Goal: Book appointment/travel/reservation

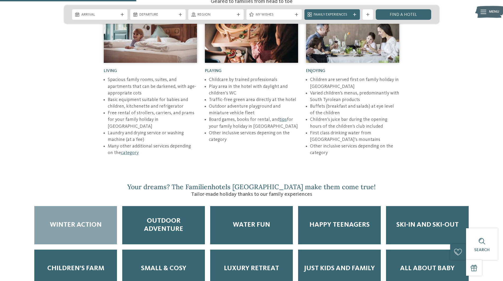
scroll to position [819, 0]
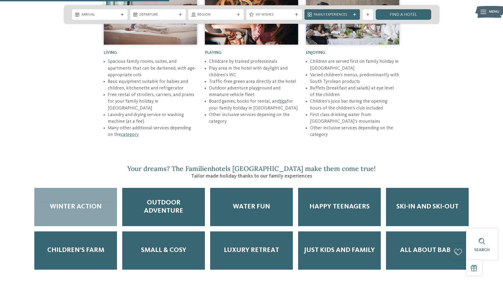
click at [82, 203] on span "Winter Action" at bounding box center [76, 207] width 52 height 8
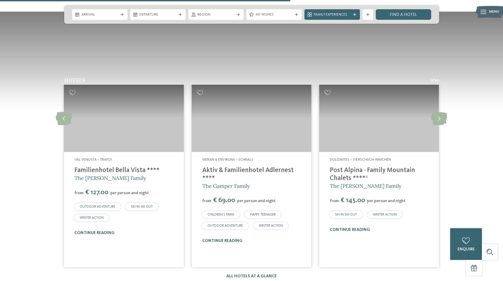
scroll to position [1400, 0]
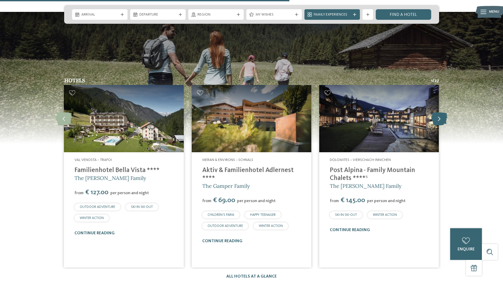
click at [441, 112] on icon at bounding box center [439, 118] width 16 height 13
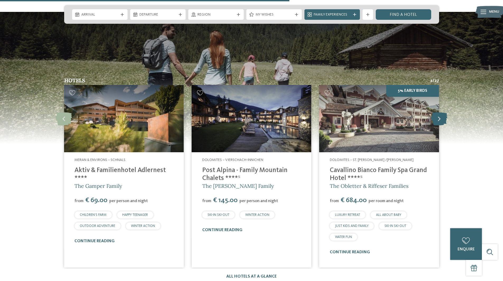
click at [441, 112] on icon at bounding box center [439, 118] width 16 height 13
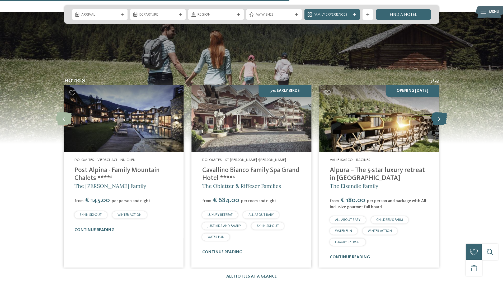
click at [441, 112] on icon at bounding box center [439, 118] width 16 height 13
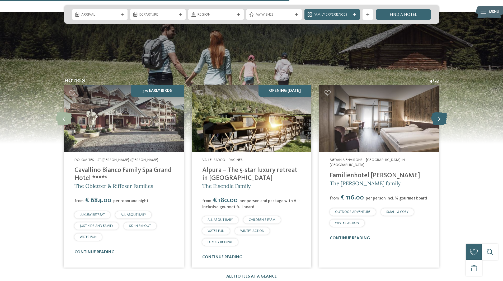
click at [441, 112] on icon at bounding box center [439, 118] width 16 height 13
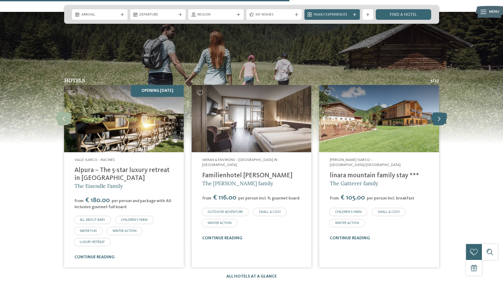
click at [441, 112] on icon at bounding box center [439, 118] width 16 height 13
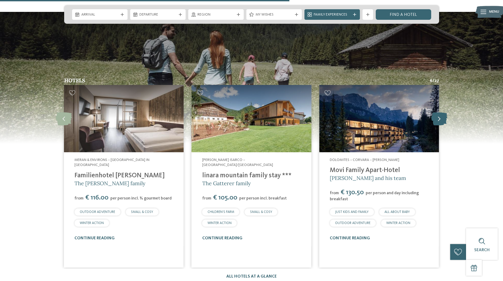
click at [441, 112] on icon at bounding box center [439, 118] width 16 height 13
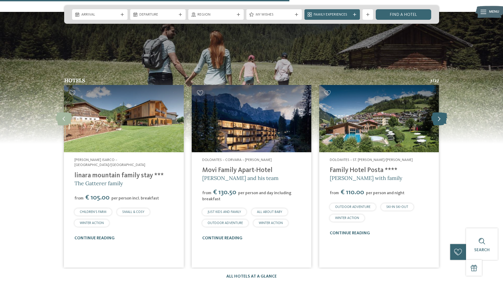
click at [441, 112] on icon at bounding box center [439, 118] width 16 height 13
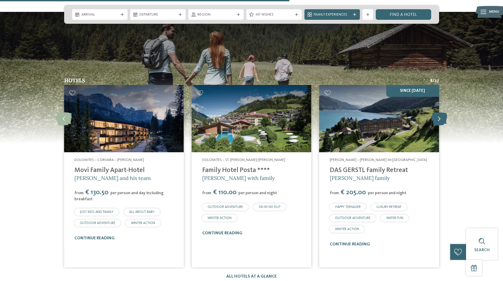
click at [441, 112] on icon at bounding box center [439, 118] width 16 height 13
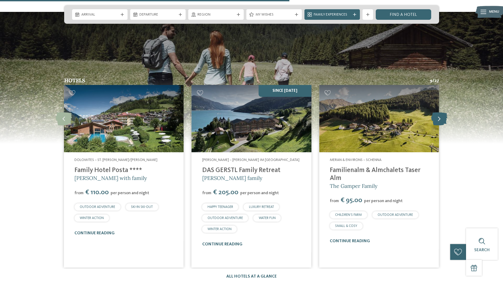
click at [441, 112] on icon at bounding box center [439, 118] width 16 height 13
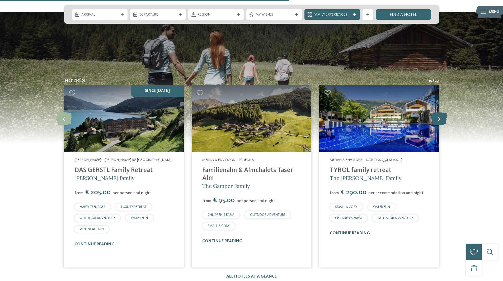
click at [441, 112] on icon at bounding box center [439, 118] width 16 height 13
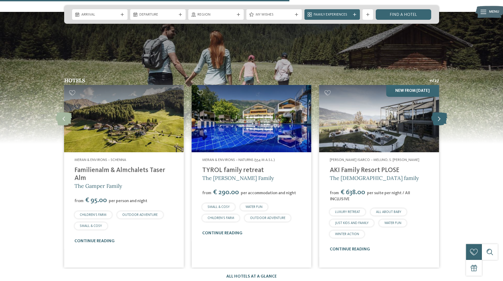
click at [441, 112] on icon at bounding box center [439, 118] width 16 height 13
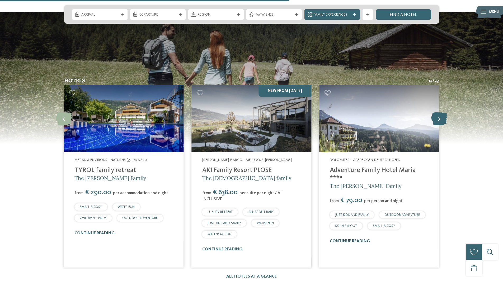
click at [441, 112] on icon at bounding box center [439, 118] width 16 height 13
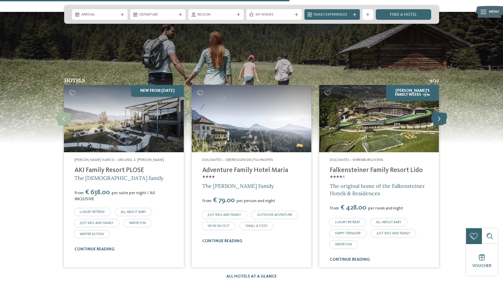
click at [441, 112] on icon at bounding box center [439, 118] width 16 height 13
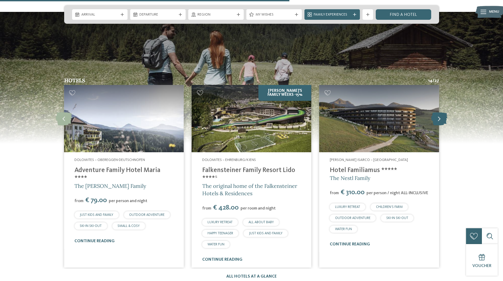
click at [441, 112] on icon at bounding box center [439, 118] width 16 height 13
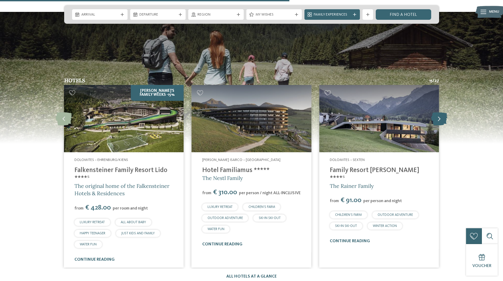
click at [441, 112] on icon at bounding box center [439, 118] width 16 height 13
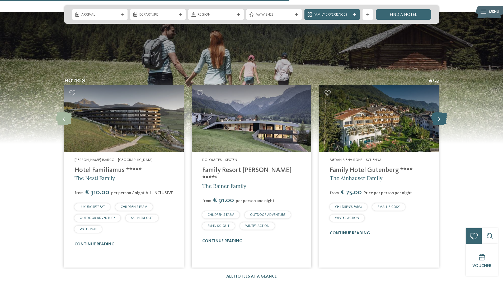
click at [441, 112] on icon at bounding box center [439, 118] width 16 height 13
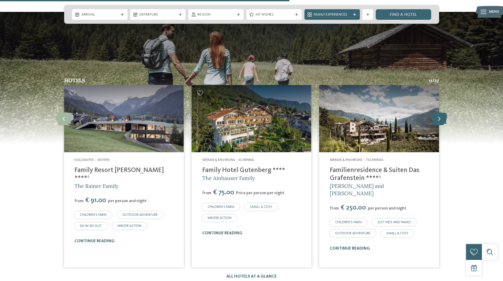
click at [441, 112] on icon at bounding box center [439, 118] width 16 height 13
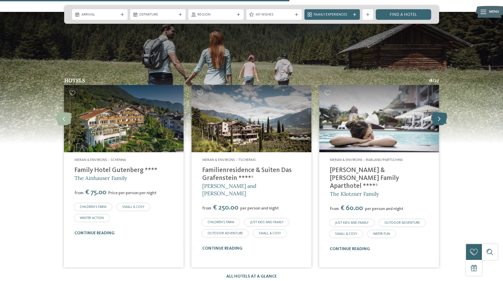
click at [441, 112] on icon at bounding box center [439, 118] width 16 height 13
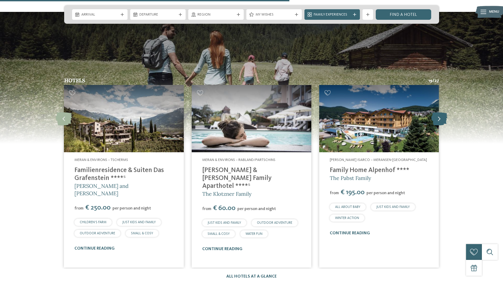
click at [441, 112] on icon at bounding box center [439, 118] width 16 height 13
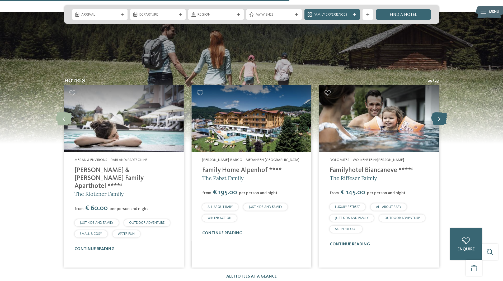
click at [441, 112] on icon at bounding box center [439, 118] width 16 height 13
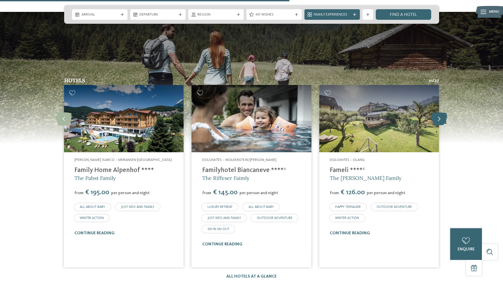
click at [441, 112] on icon at bounding box center [439, 118] width 16 height 13
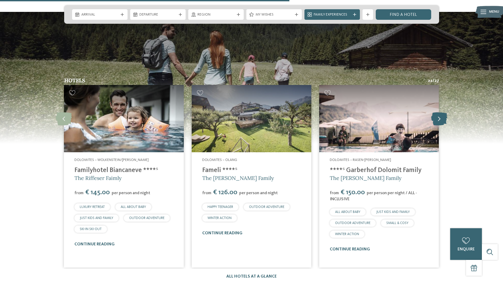
click at [441, 112] on icon at bounding box center [439, 118] width 16 height 13
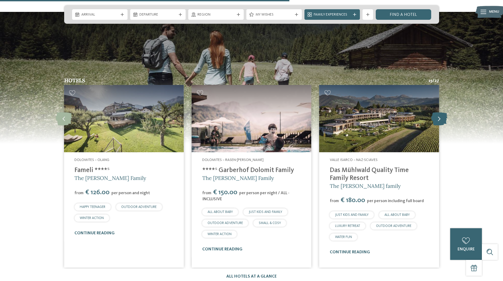
click at [441, 112] on icon at bounding box center [439, 118] width 16 height 13
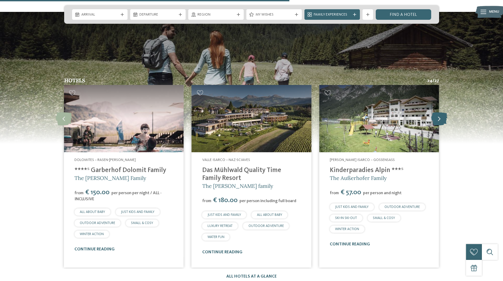
click at [441, 112] on icon at bounding box center [439, 118] width 16 height 13
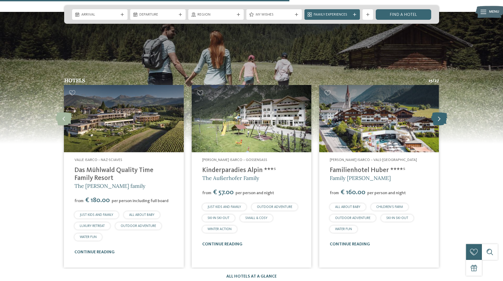
click at [441, 112] on icon at bounding box center [439, 118] width 16 height 13
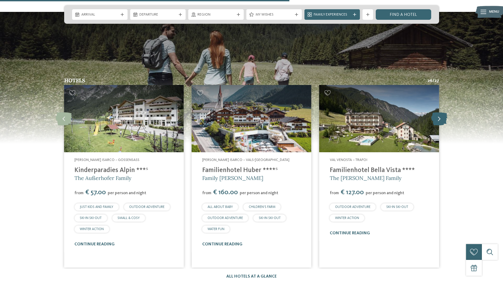
click at [441, 112] on icon at bounding box center [439, 118] width 16 height 13
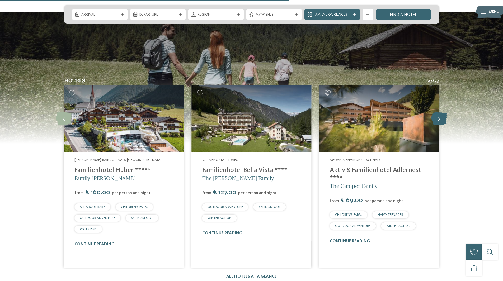
click at [441, 112] on icon at bounding box center [439, 118] width 16 height 13
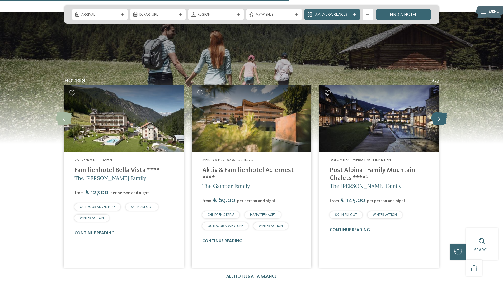
click at [441, 112] on icon at bounding box center [439, 118] width 16 height 13
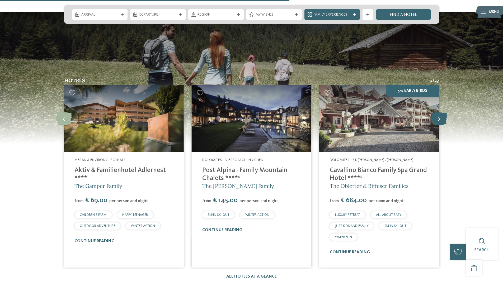
click at [441, 112] on icon at bounding box center [439, 118] width 16 height 13
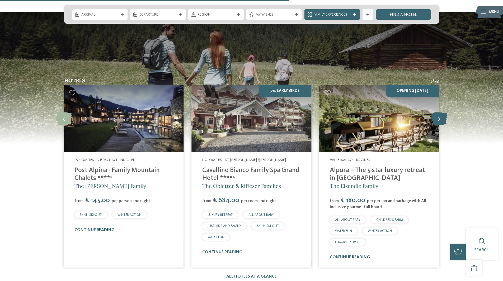
click at [441, 112] on icon at bounding box center [439, 118] width 16 height 13
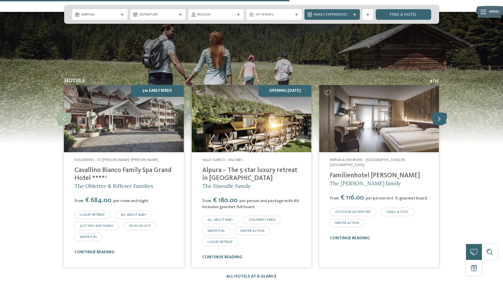
click at [441, 112] on icon at bounding box center [439, 118] width 16 height 13
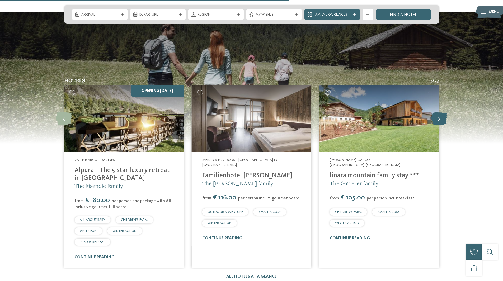
click at [441, 112] on icon at bounding box center [439, 118] width 16 height 13
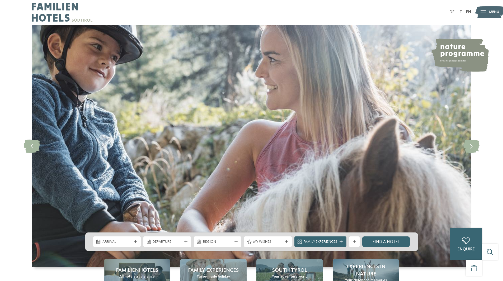
scroll to position [0, 0]
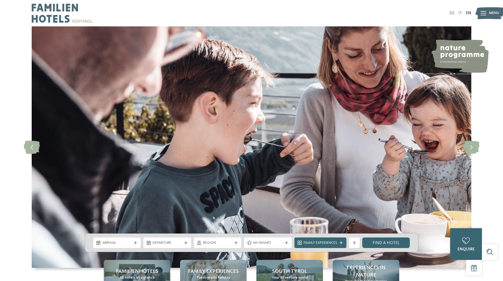
click at [453, 14] on link "DE" at bounding box center [452, 13] width 5 height 4
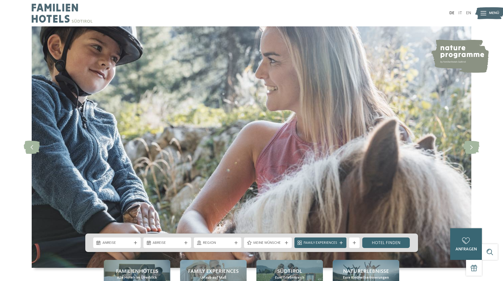
click at [482, 13] on icon at bounding box center [484, 13] width 6 height 4
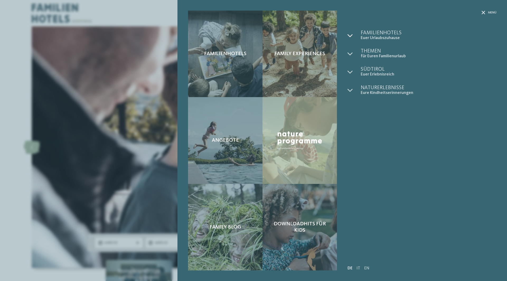
click at [353, 35] on div at bounding box center [354, 35] width 13 height 10
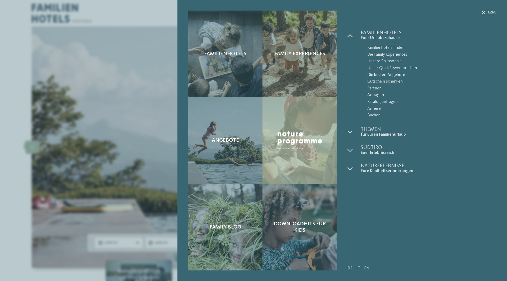
click at [385, 75] on span "Die besten Angebote" at bounding box center [431, 75] width 129 height 7
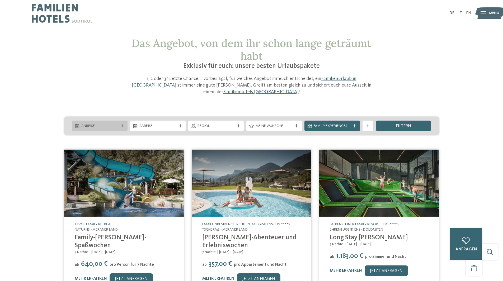
click at [124, 124] on icon at bounding box center [122, 125] width 3 height 3
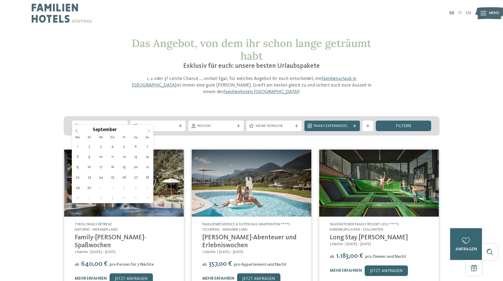
click at [147, 130] on span at bounding box center [148, 129] width 9 height 9
click at [147, 130] on icon at bounding box center [149, 131] width 4 height 4
type input "****"
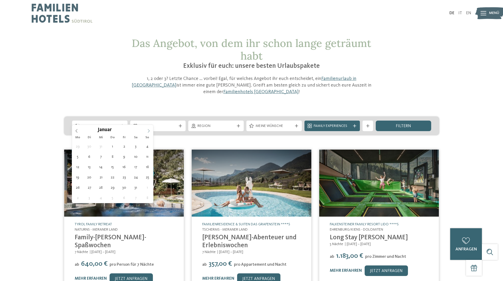
click at [147, 130] on icon at bounding box center [149, 131] width 4 height 4
type div "28.03.2026"
type input "****"
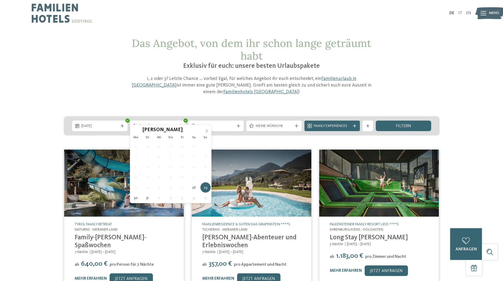
click at [207, 130] on icon at bounding box center [207, 131] width 4 height 4
type div "04.04.2026"
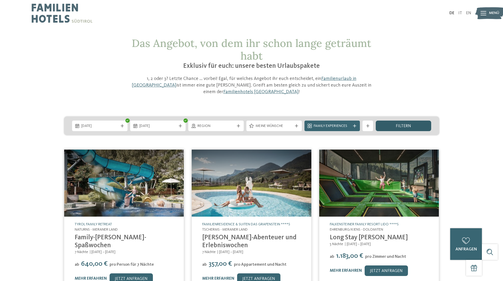
click at [406, 124] on span "filtern" at bounding box center [403, 126] width 15 height 4
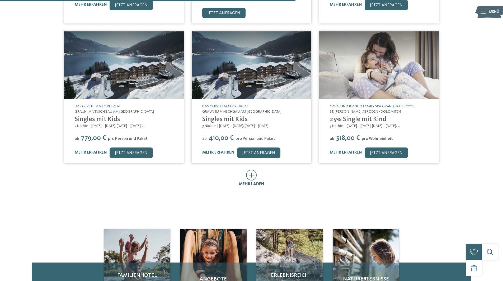
scroll to position [301, 0]
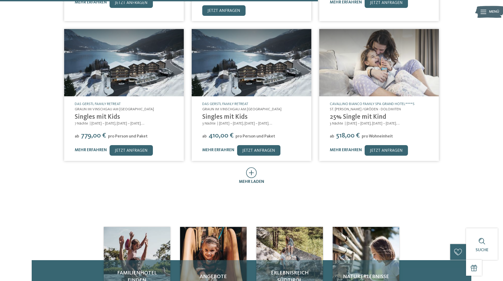
click at [253, 167] on icon at bounding box center [251, 172] width 11 height 11
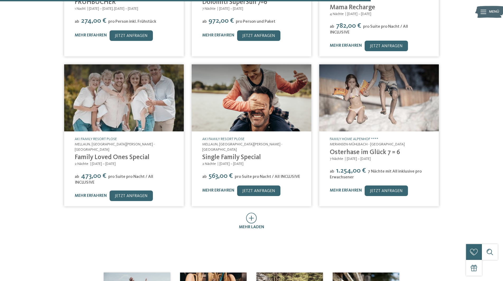
scroll to position [565, 0]
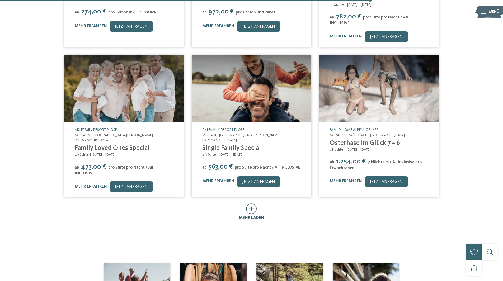
click at [253, 204] on icon at bounding box center [251, 209] width 11 height 11
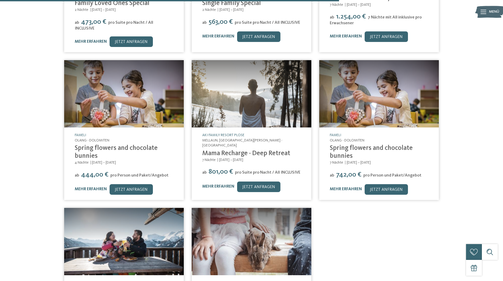
scroll to position [697, 0]
